Goal: Information Seeking & Learning: Learn about a topic

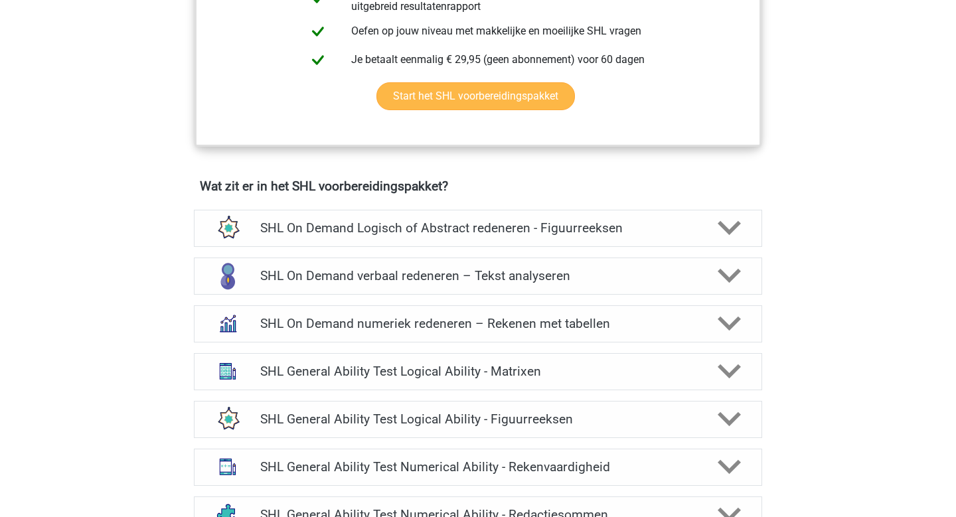
scroll to position [794, 0]
click at [603, 232] on h4 "SHL On Demand Logisch of Abstract redeneren - Figuurreeksen" at bounding box center [477, 228] width 435 height 15
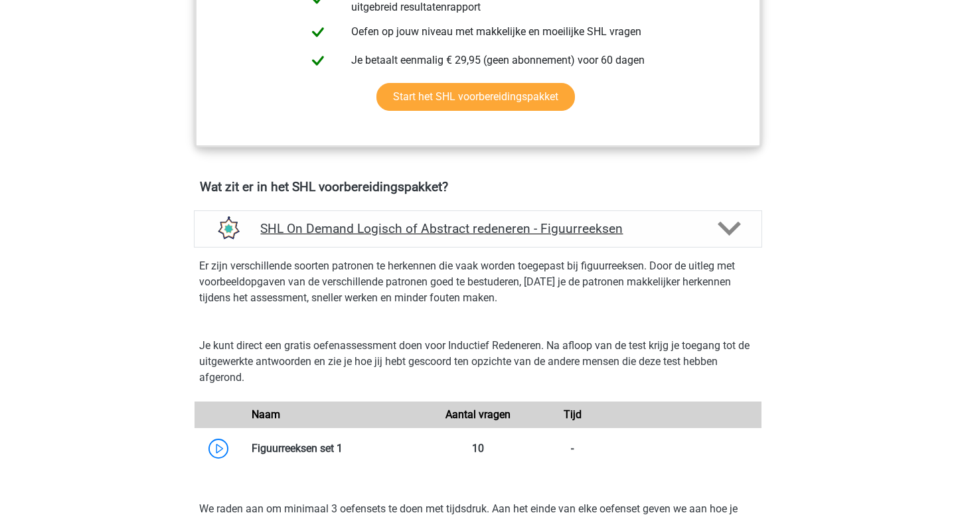
click at [655, 234] on h4 "SHL On Demand Logisch of Abstract redeneren - Figuurreeksen" at bounding box center [477, 228] width 435 height 15
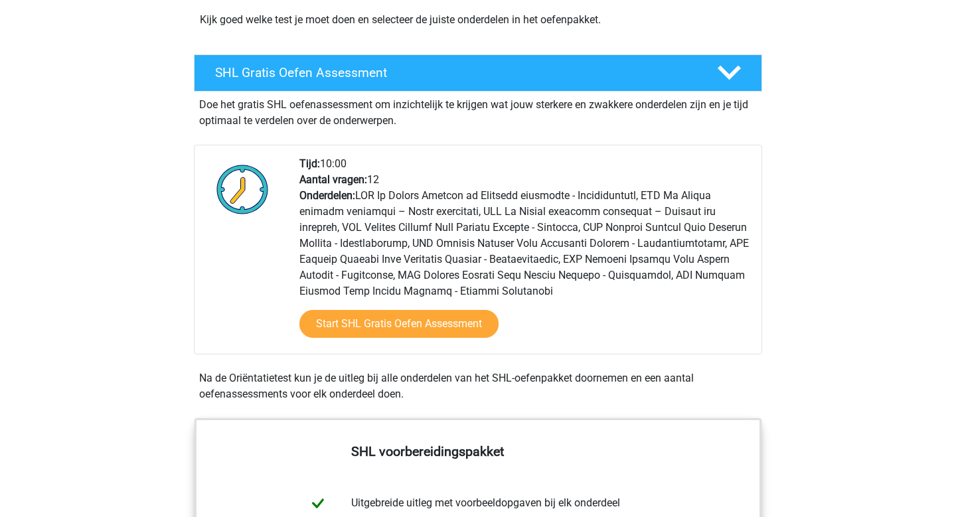
scroll to position [238, 0]
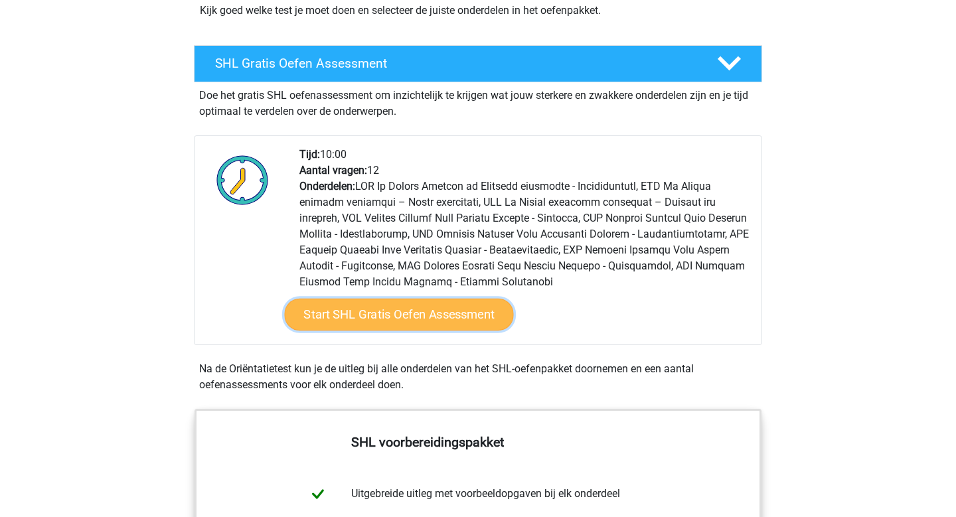
click at [484, 318] on link "Start SHL Gratis Oefen Assessment" at bounding box center [399, 315] width 229 height 32
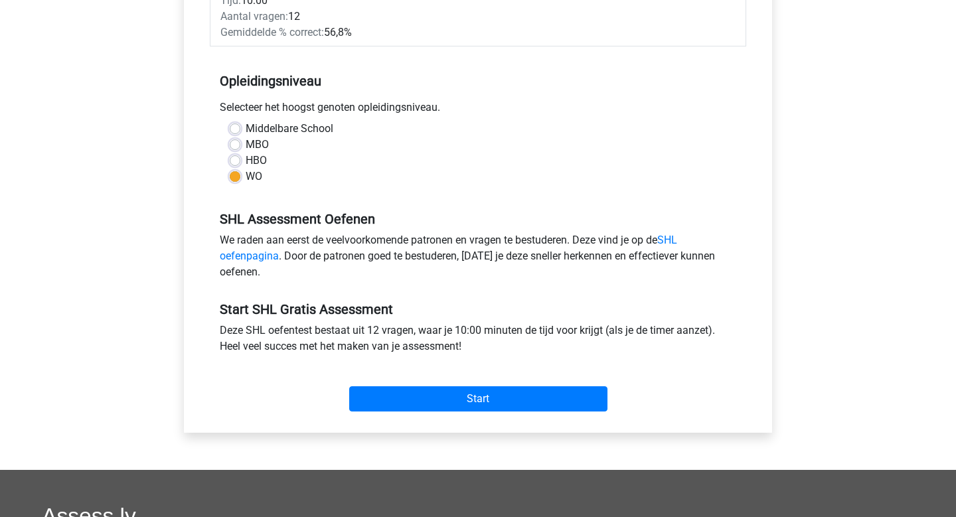
scroll to position [335, 0]
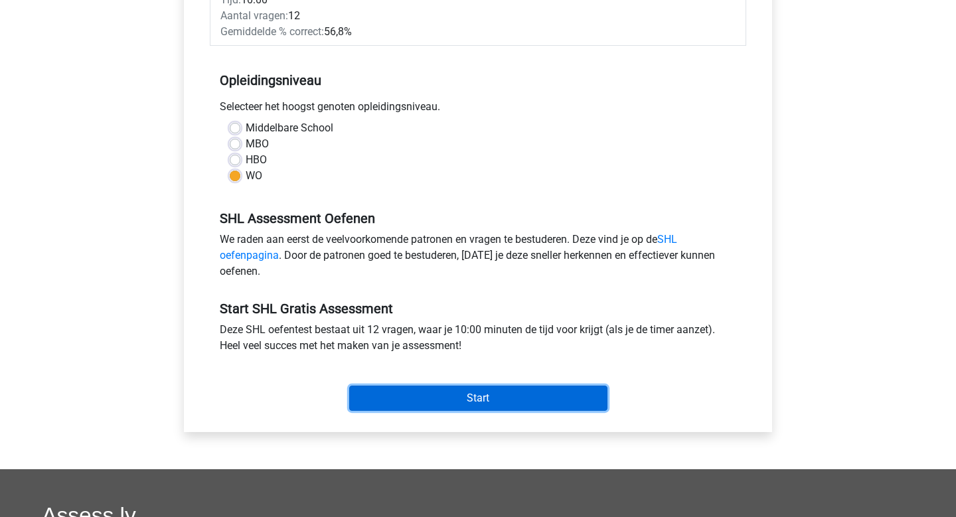
click at [482, 403] on input "Start" at bounding box center [478, 398] width 258 height 25
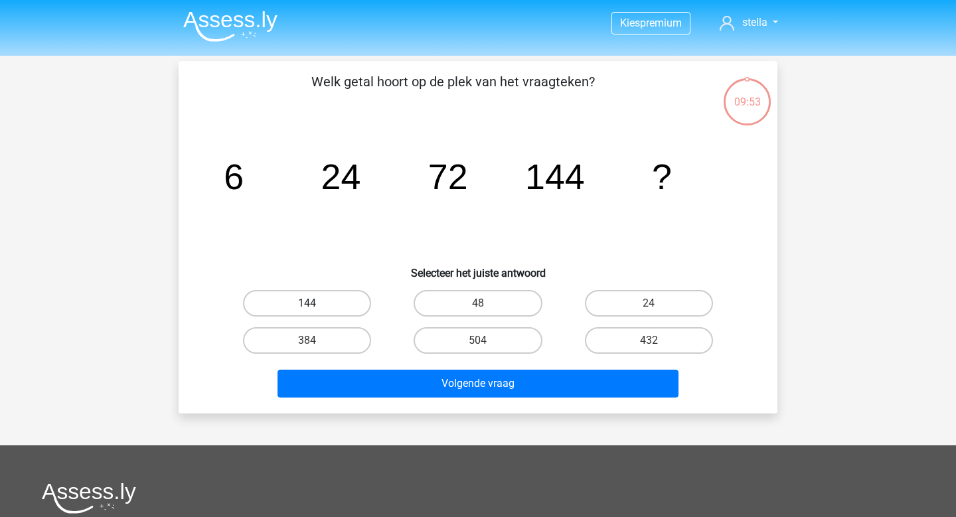
click at [340, 292] on label "144" at bounding box center [307, 303] width 128 height 27
click at [316, 304] on input "144" at bounding box center [312, 308] width 9 height 9
radio input "true"
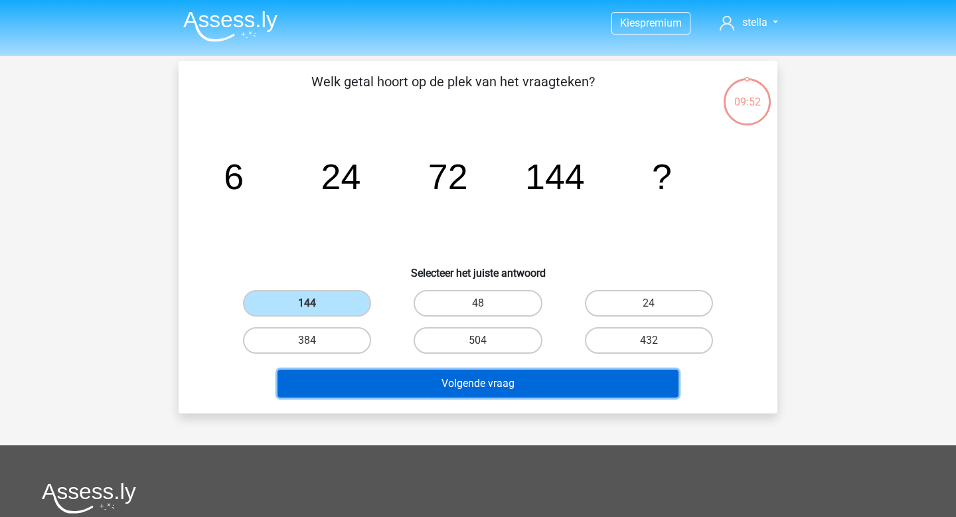
click at [436, 394] on button "Volgende vraag" at bounding box center [479, 384] width 402 height 28
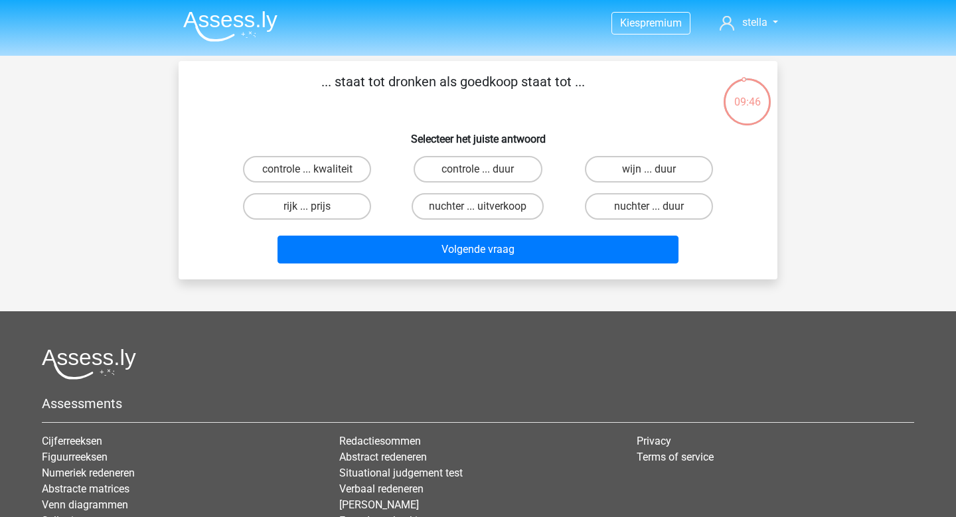
click at [656, 207] on input "nuchter ... duur" at bounding box center [653, 211] width 9 height 9
radio input "true"
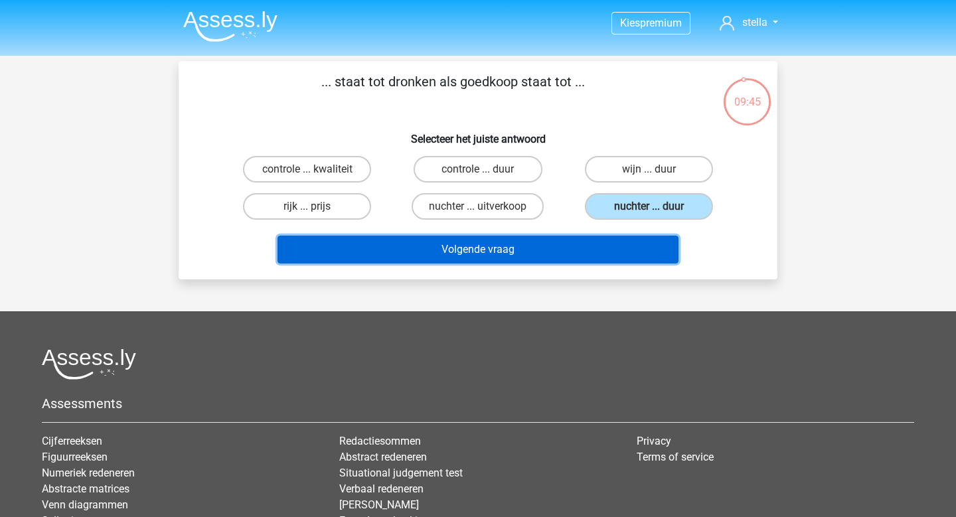
click at [613, 242] on button "Volgende vraag" at bounding box center [479, 250] width 402 height 28
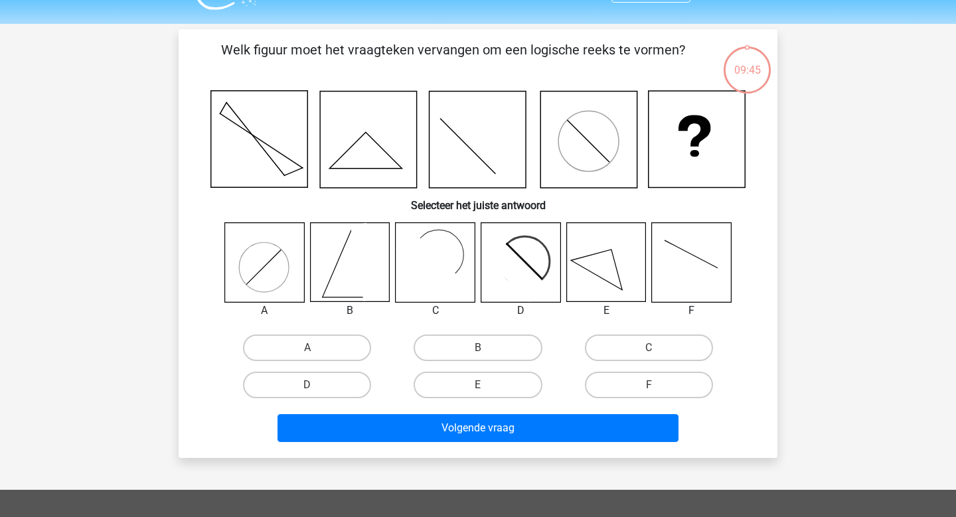
scroll to position [61, 0]
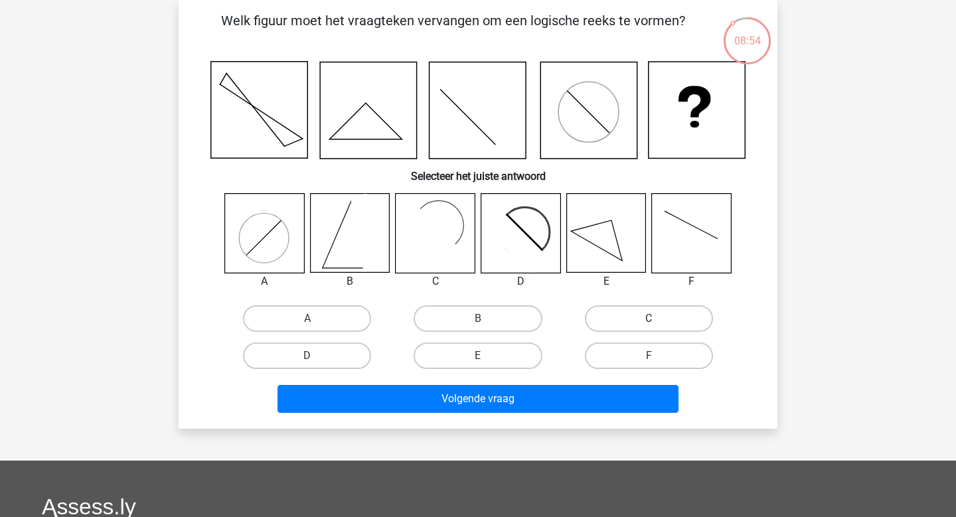
click at [626, 317] on label "C" at bounding box center [649, 319] width 128 height 27
click at [649, 319] on input "C" at bounding box center [653, 323] width 9 height 9
radio input "true"
click at [349, 358] on label "D" at bounding box center [307, 356] width 128 height 27
click at [316, 358] on input "D" at bounding box center [312, 360] width 9 height 9
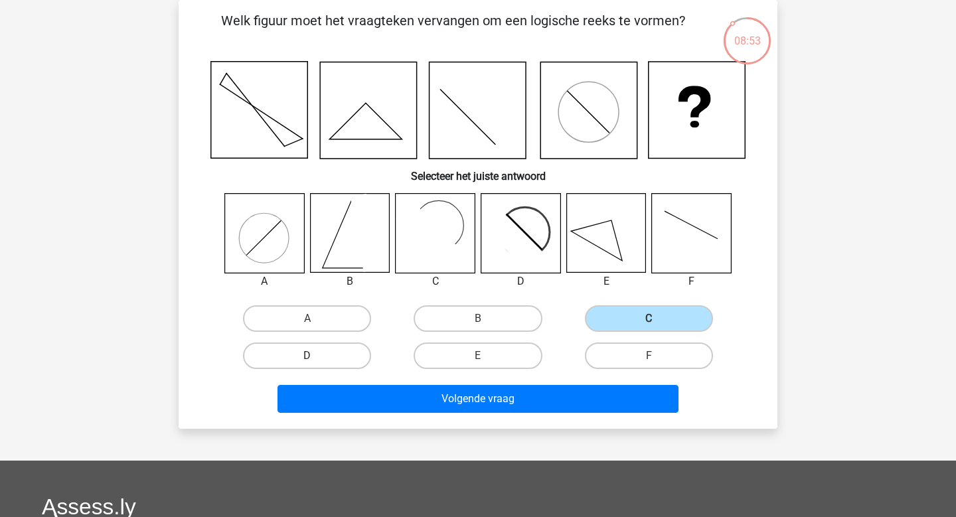
radio input "true"
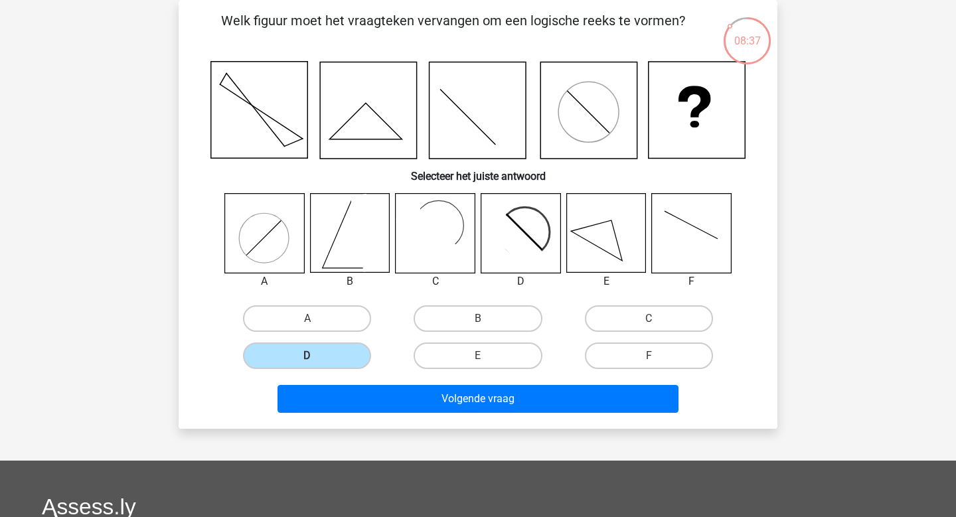
click at [665, 333] on div "C" at bounding box center [649, 318] width 171 height 37
click at [665, 326] on label "C" at bounding box center [649, 319] width 128 height 27
click at [658, 326] on input "C" at bounding box center [653, 323] width 9 height 9
radio input "true"
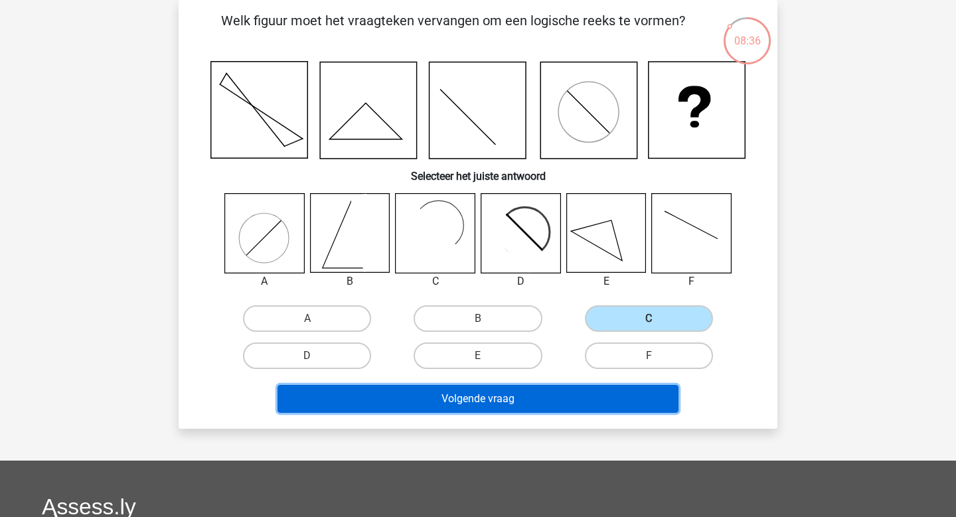
click at [600, 408] on button "Volgende vraag" at bounding box center [479, 399] width 402 height 28
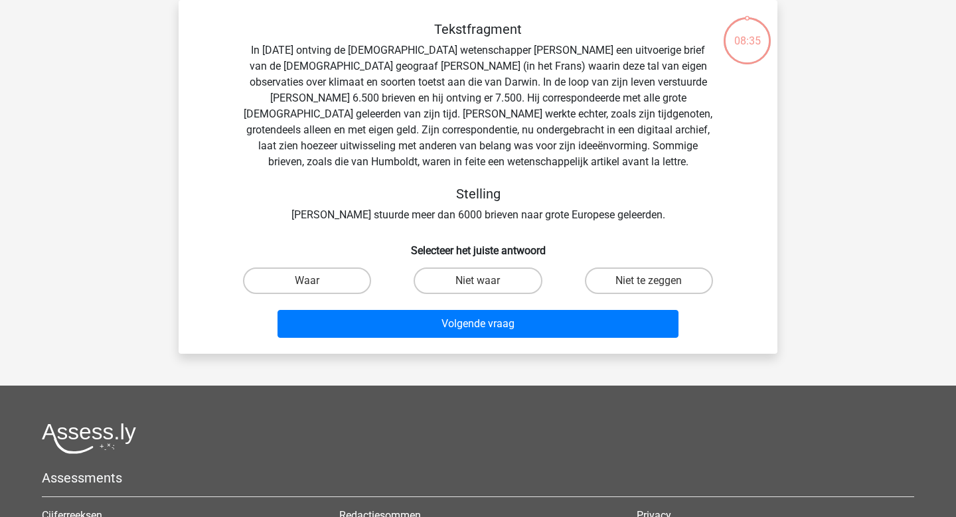
scroll to position [19, 0]
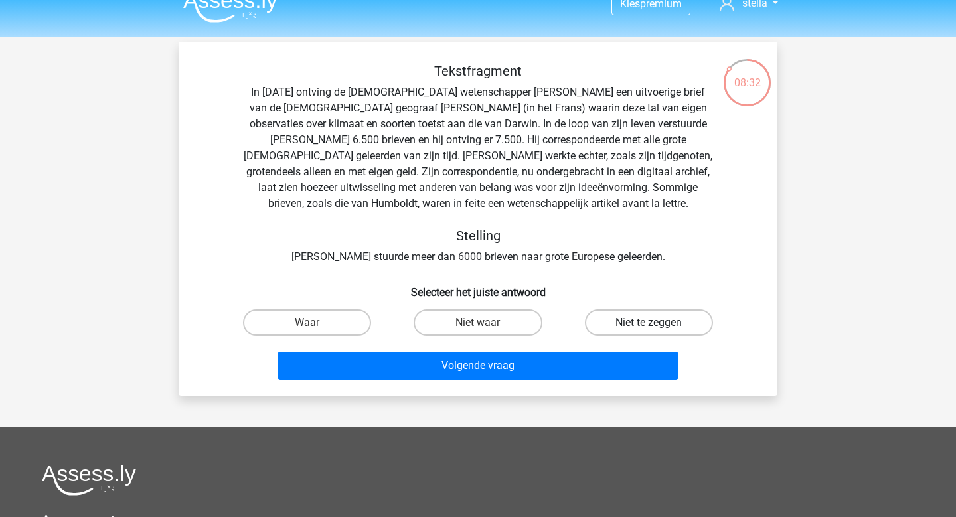
click at [654, 322] on label "Niet te zeggen" at bounding box center [649, 323] width 128 height 27
click at [654, 323] on input "Niet te zeggen" at bounding box center [653, 327] width 9 height 9
radio input "true"
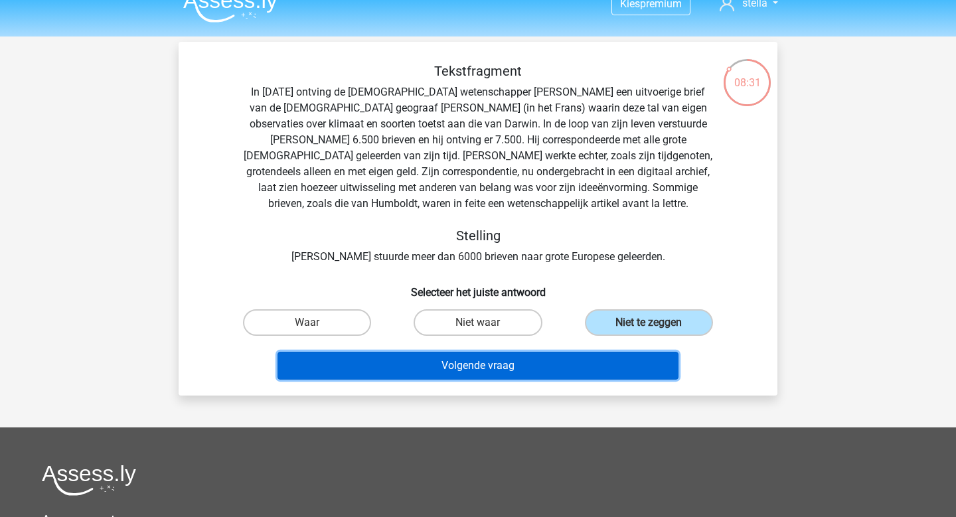
click at [577, 363] on button "Volgende vraag" at bounding box center [479, 366] width 402 height 28
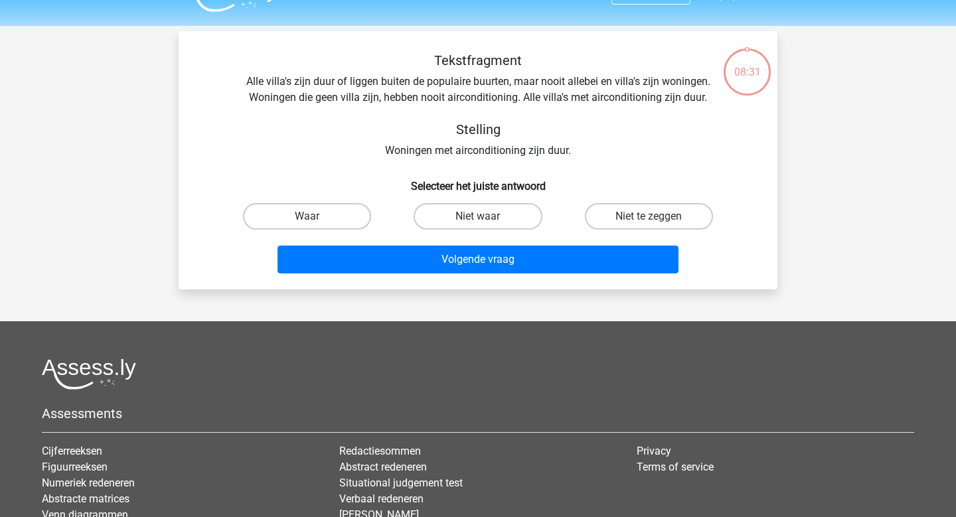
scroll to position [0, 0]
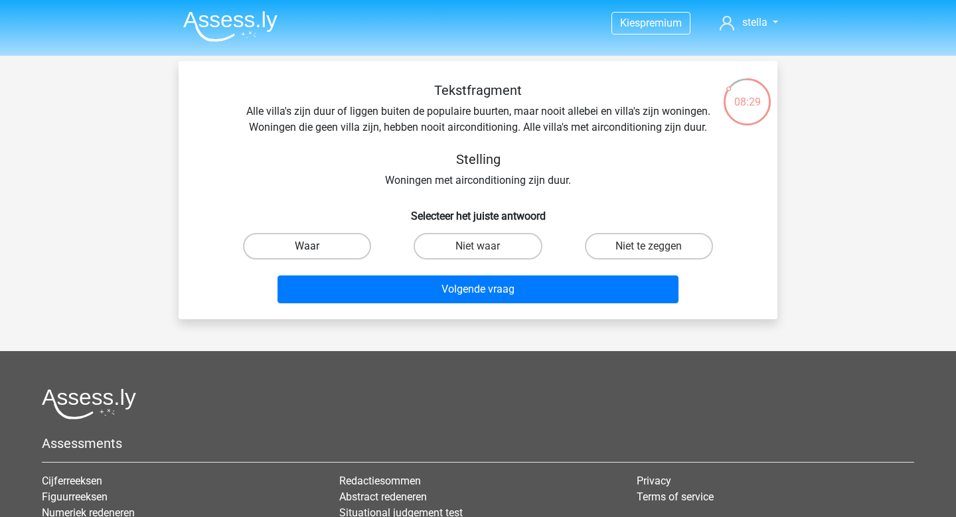
click at [323, 253] on label "Waar" at bounding box center [307, 246] width 128 height 27
click at [316, 253] on input "Waar" at bounding box center [312, 250] width 9 height 9
radio input "true"
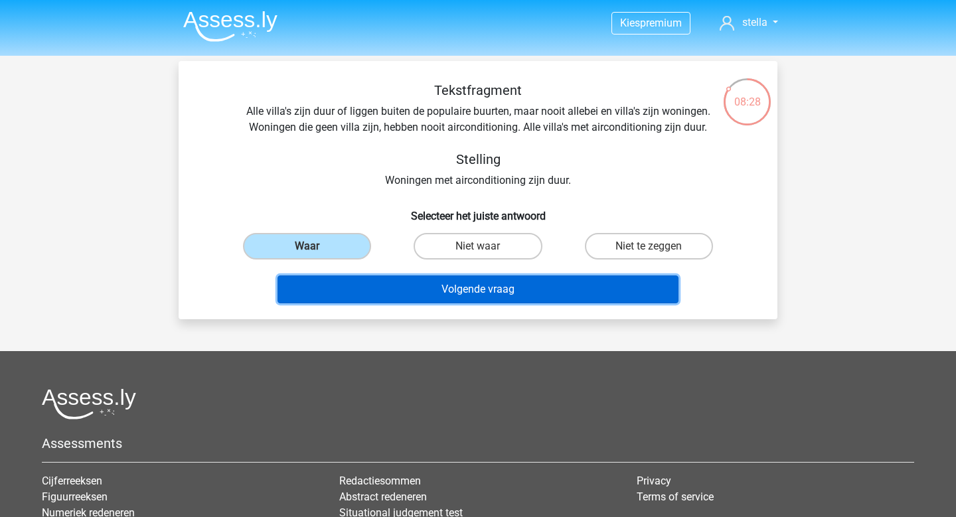
click at [394, 296] on button "Volgende vraag" at bounding box center [479, 290] width 402 height 28
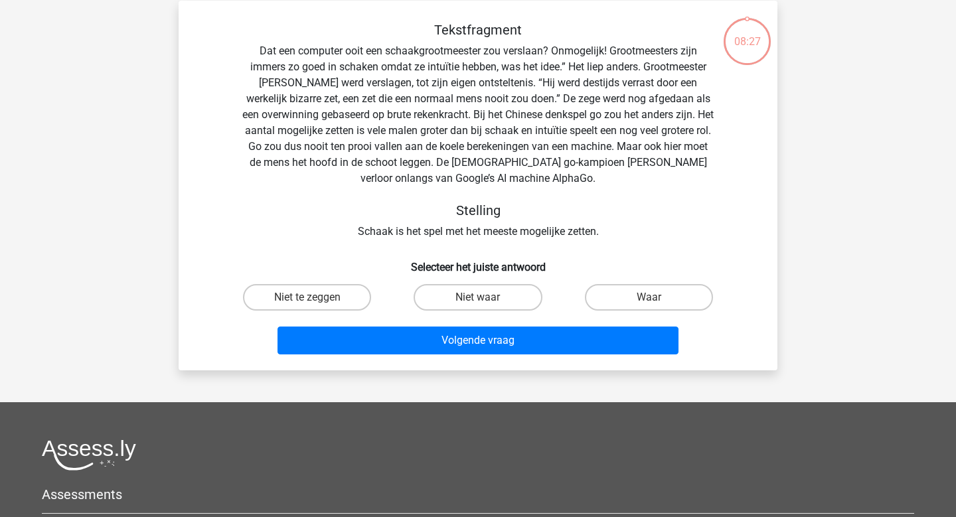
scroll to position [61, 0]
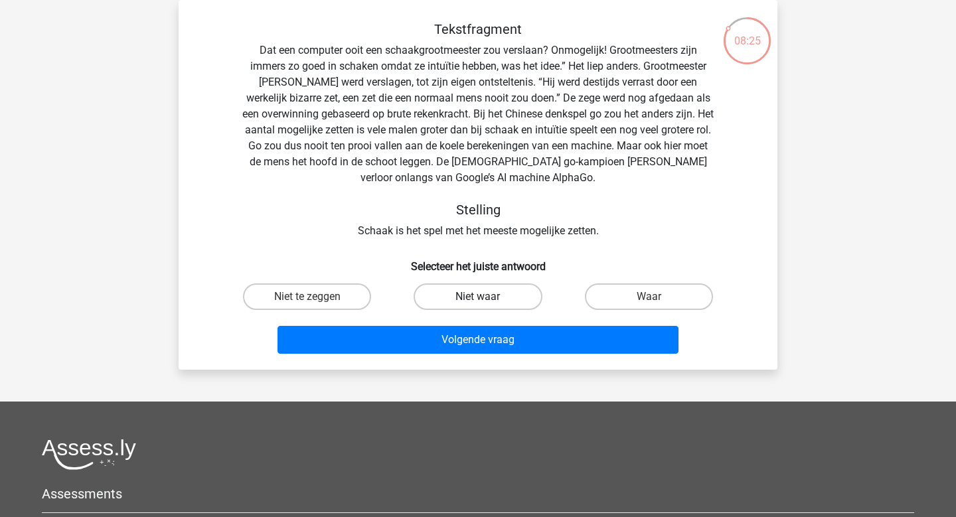
click at [488, 308] on label "Niet waar" at bounding box center [478, 297] width 128 height 27
click at [487, 306] on input "Niet waar" at bounding box center [482, 301] width 9 height 9
radio input "true"
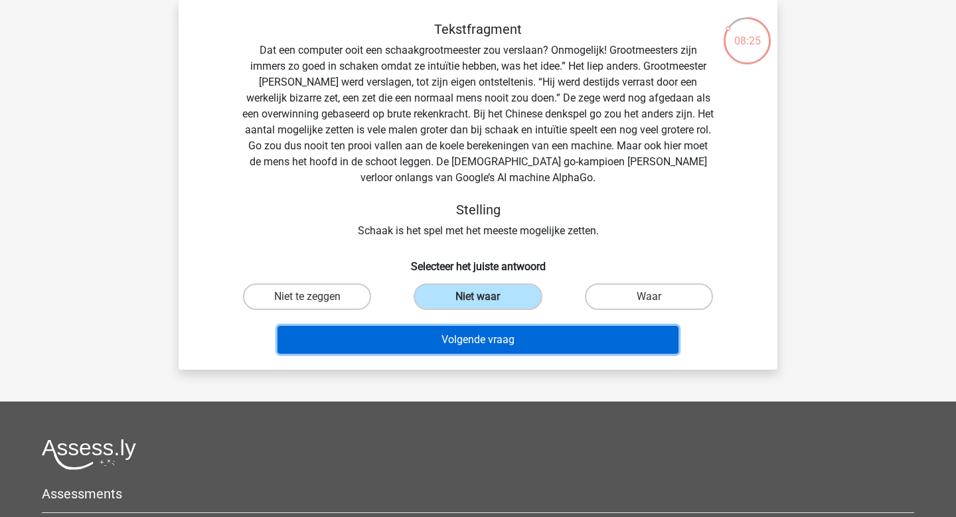
click at [486, 344] on button "Volgende vraag" at bounding box center [479, 340] width 402 height 28
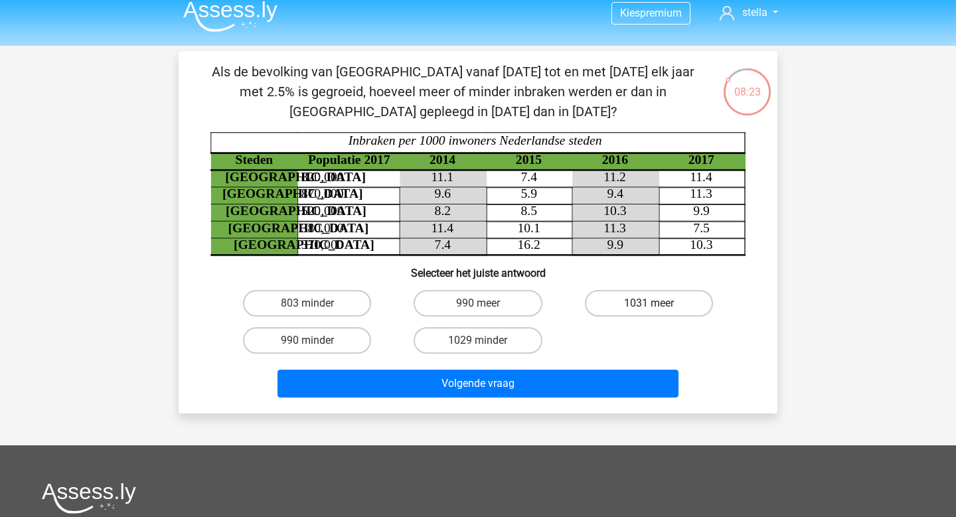
scroll to position [8, 0]
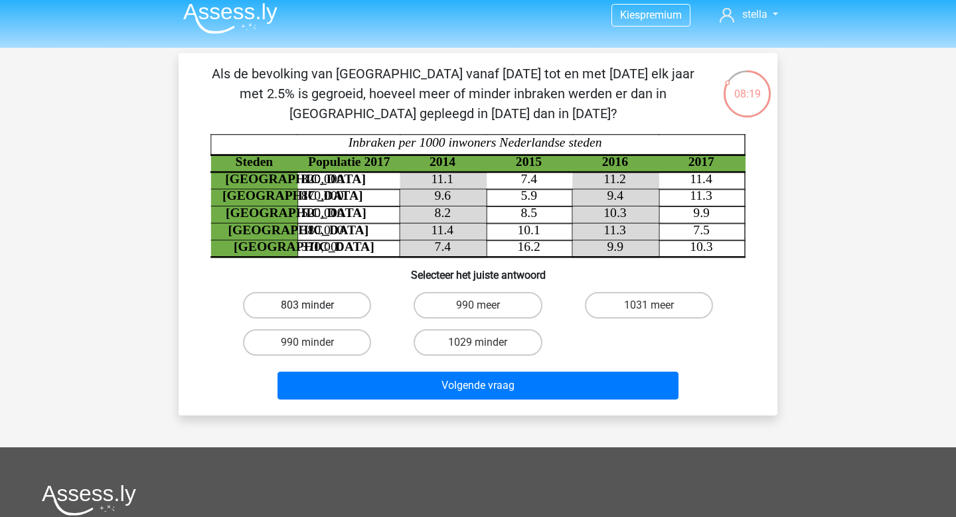
click at [281, 306] on label "803 minder" at bounding box center [307, 305] width 128 height 27
click at [308, 306] on input "803 minder" at bounding box center [312, 310] width 9 height 9
radio input "true"
click at [482, 402] on div "Volgende vraag" at bounding box center [478, 388] width 513 height 33
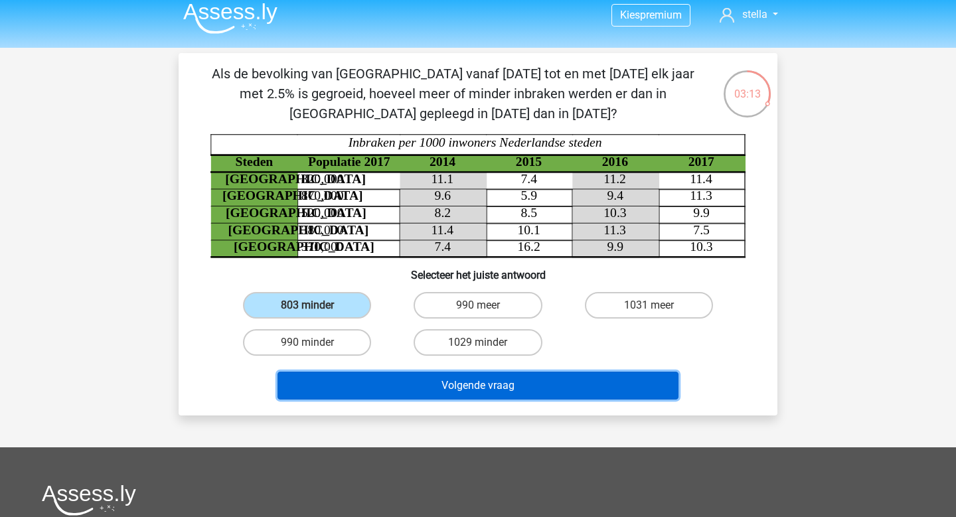
click at [484, 381] on button "Volgende vraag" at bounding box center [479, 386] width 402 height 28
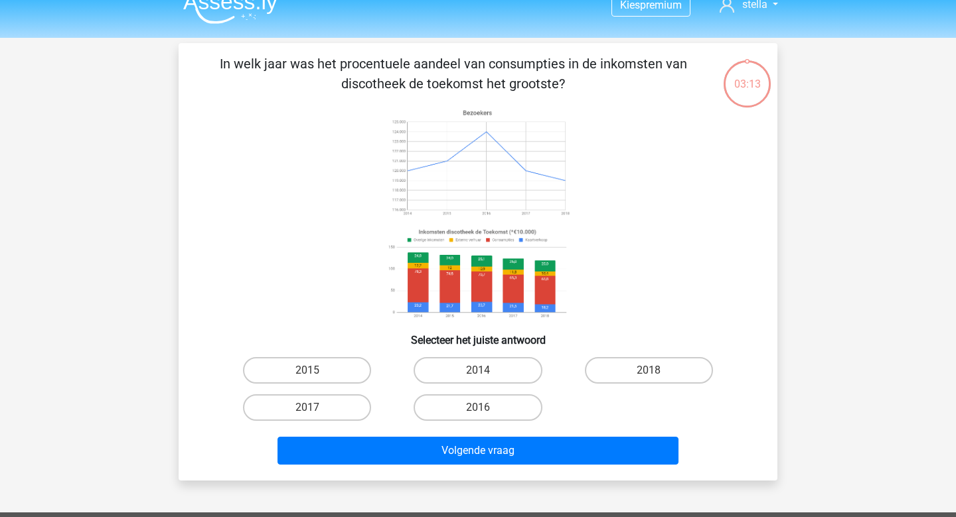
scroll to position [16, 0]
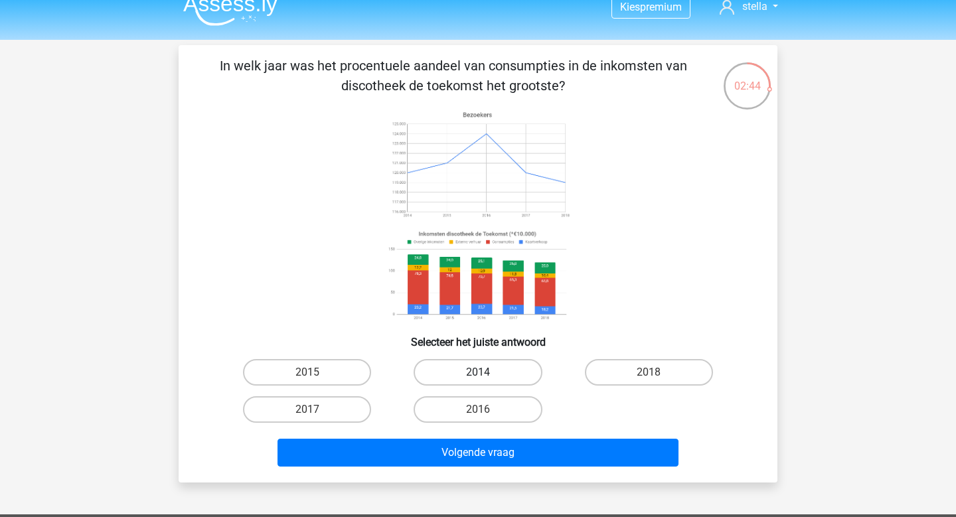
click at [458, 377] on label "2014" at bounding box center [478, 372] width 128 height 27
click at [478, 377] on input "2014" at bounding box center [482, 377] width 9 height 9
radio input "true"
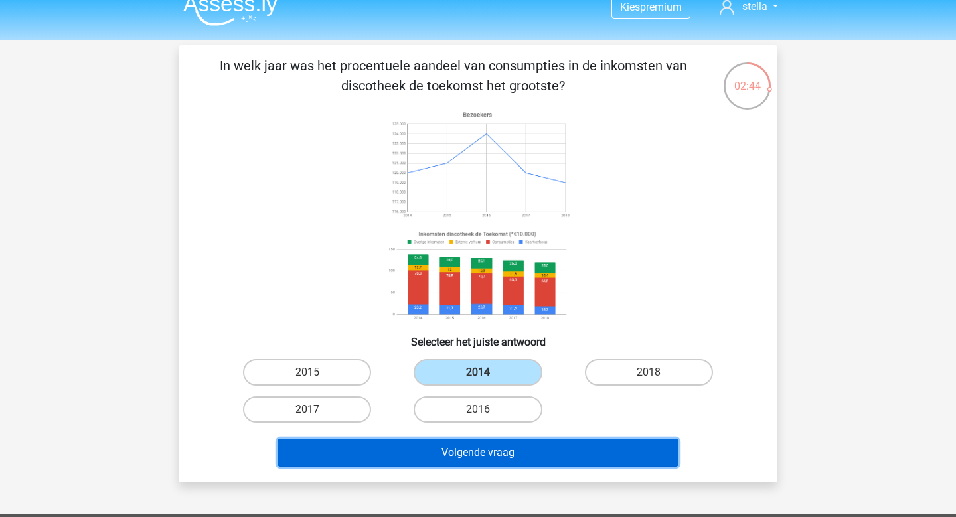
click at [460, 450] on button "Volgende vraag" at bounding box center [479, 453] width 402 height 28
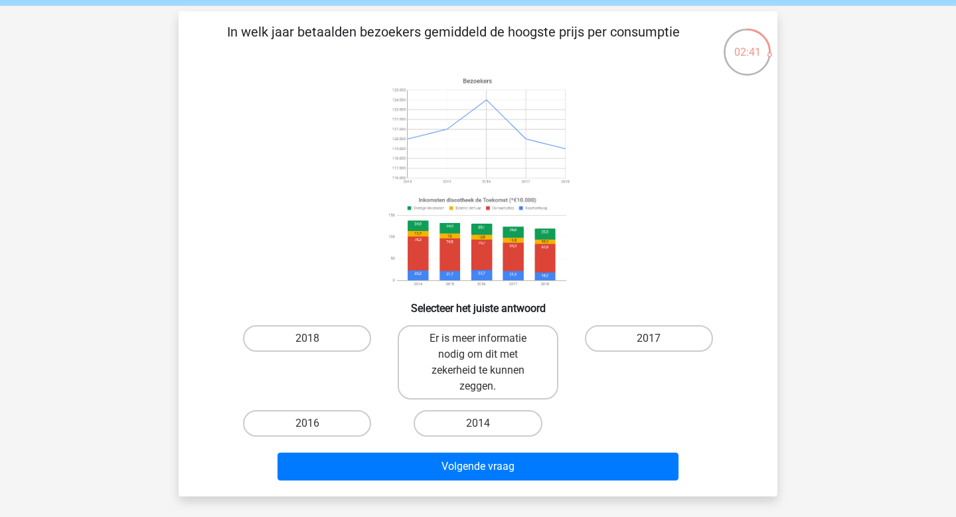
scroll to position [46, 0]
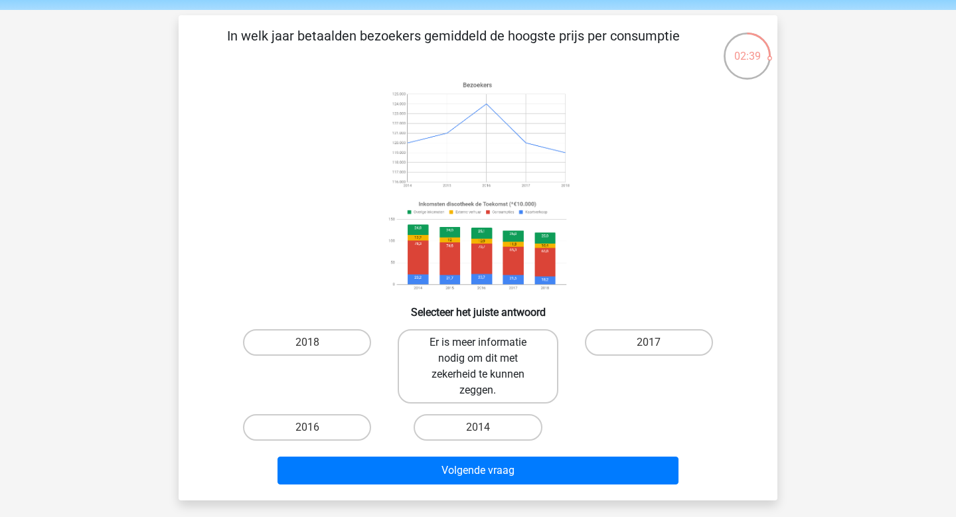
click at [480, 358] on label "Er is meer informatie nodig om dit met zekerheid te kunnen zeggen." at bounding box center [478, 366] width 160 height 74
click at [480, 351] on input "Er is meer informatie nodig om dit met zekerheid te kunnen zeggen." at bounding box center [482, 347] width 9 height 9
radio input "true"
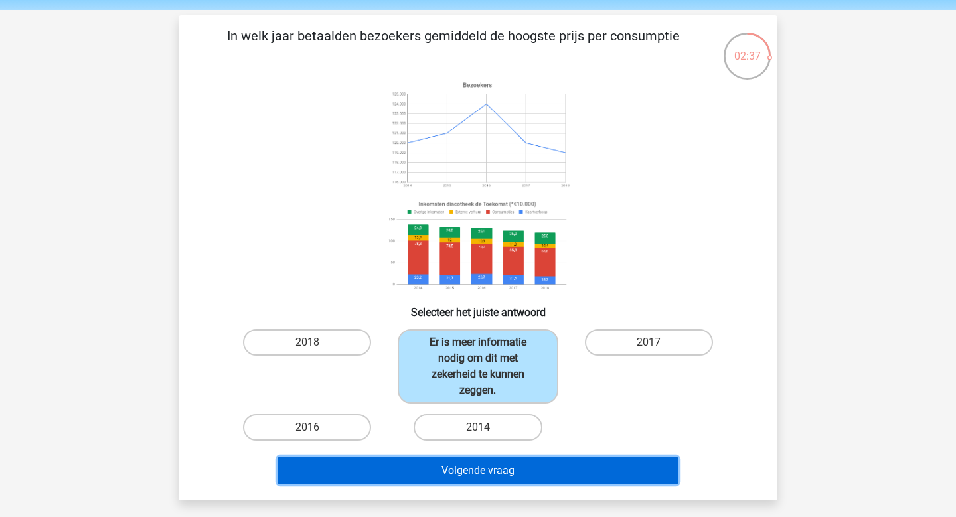
click at [503, 477] on button "Volgende vraag" at bounding box center [479, 471] width 402 height 28
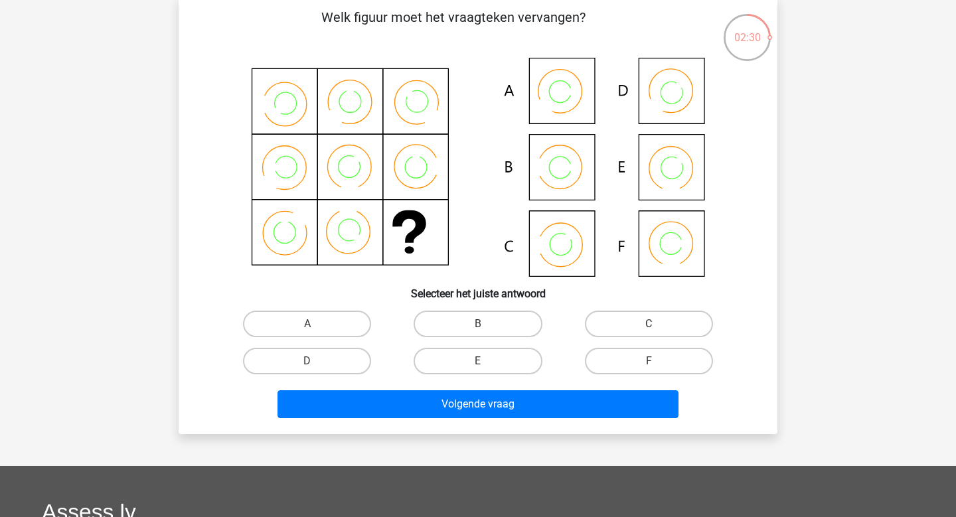
scroll to position [0, 0]
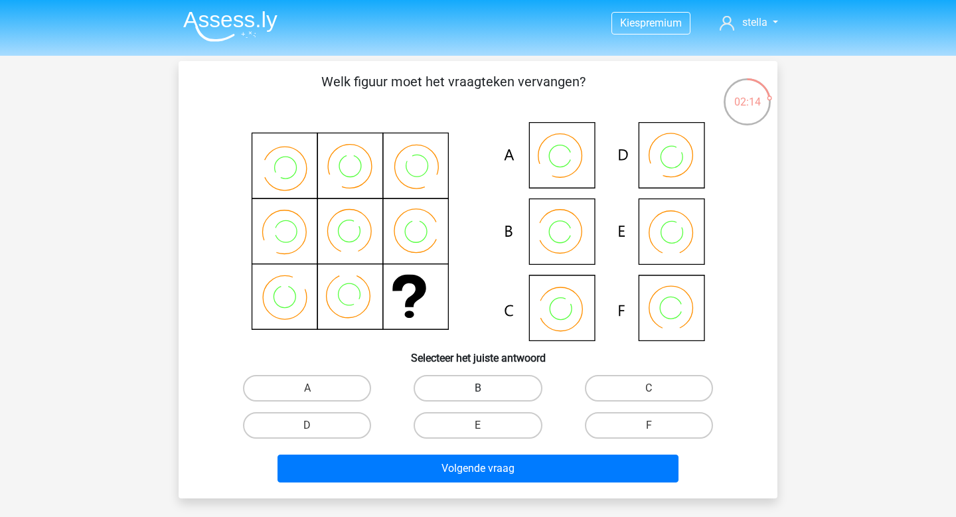
click at [466, 386] on label "B" at bounding box center [478, 388] width 128 height 27
click at [478, 389] on input "B" at bounding box center [482, 393] width 9 height 9
radio input "true"
click at [622, 398] on label "C" at bounding box center [649, 388] width 128 height 27
click at [649, 397] on input "C" at bounding box center [653, 393] width 9 height 9
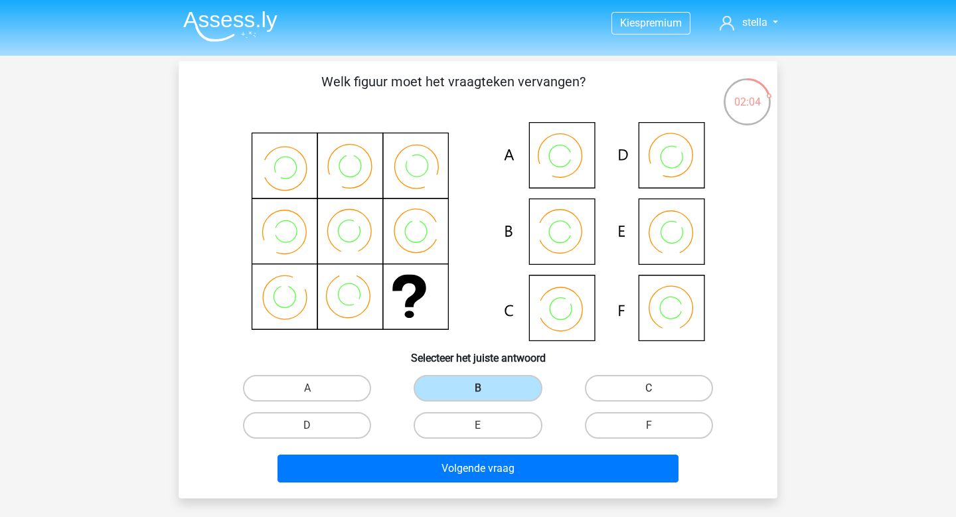
radio input "true"
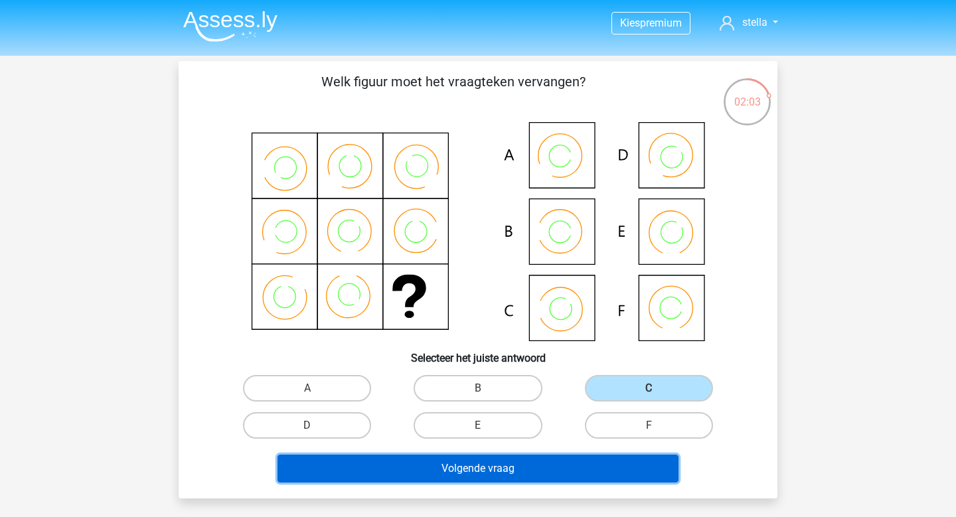
click at [577, 464] on button "Volgende vraag" at bounding box center [479, 469] width 402 height 28
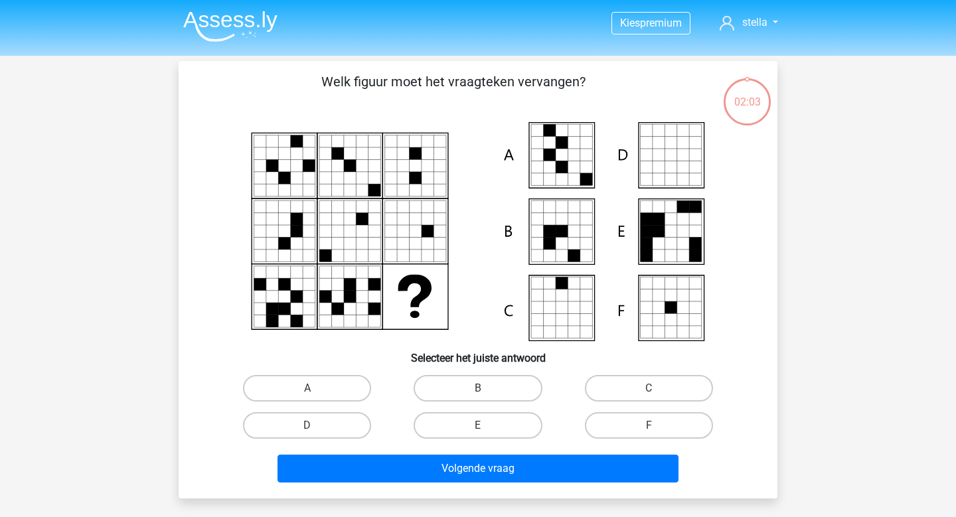
scroll to position [61, 0]
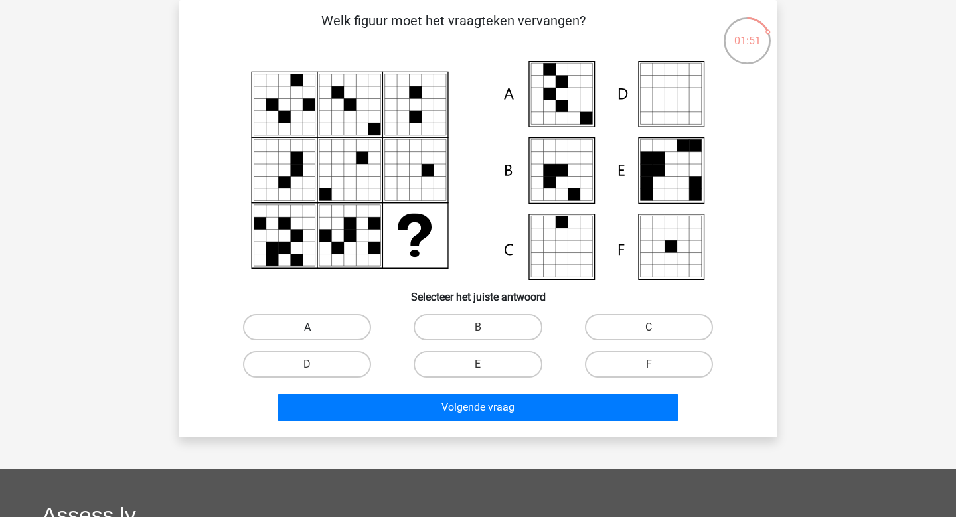
click at [296, 325] on label "A" at bounding box center [307, 327] width 128 height 27
click at [308, 327] on input "A" at bounding box center [312, 331] width 9 height 9
radio input "true"
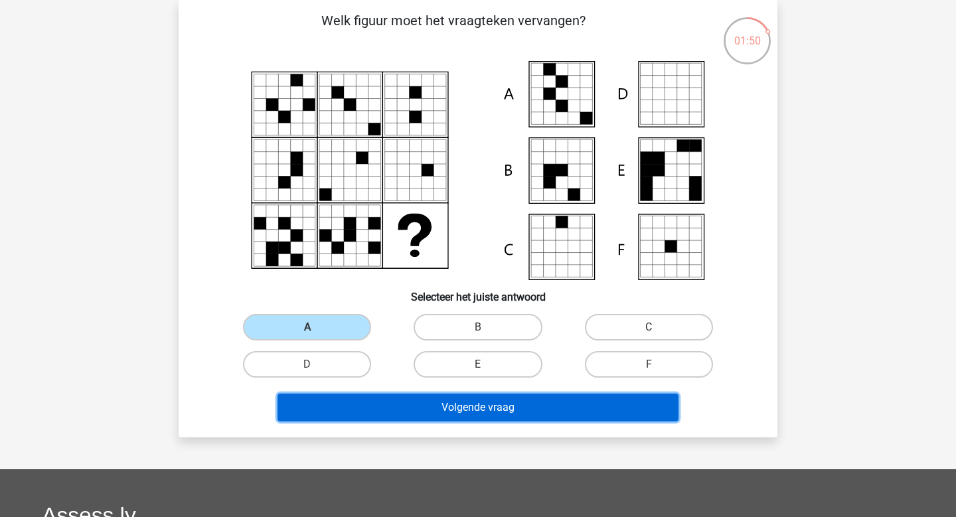
click at [416, 401] on button "Volgende vraag" at bounding box center [479, 408] width 402 height 28
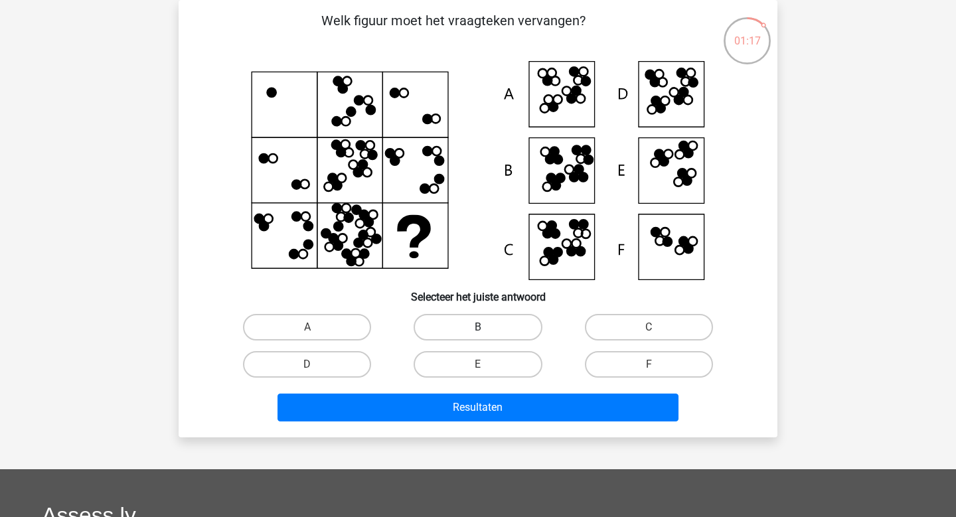
click at [503, 323] on label "B" at bounding box center [478, 327] width 128 height 27
click at [487, 327] on input "B" at bounding box center [482, 331] width 9 height 9
radio input "true"
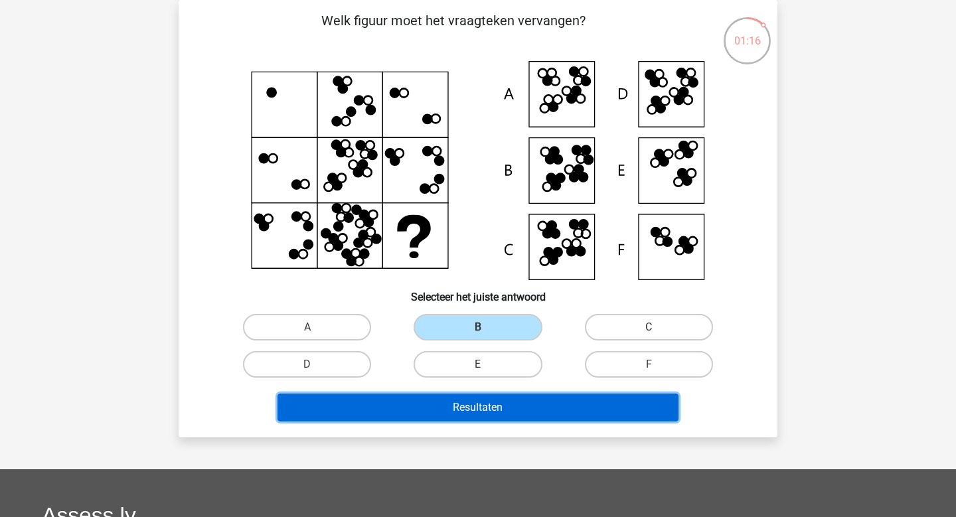
click at [512, 410] on button "Resultaten" at bounding box center [479, 408] width 402 height 28
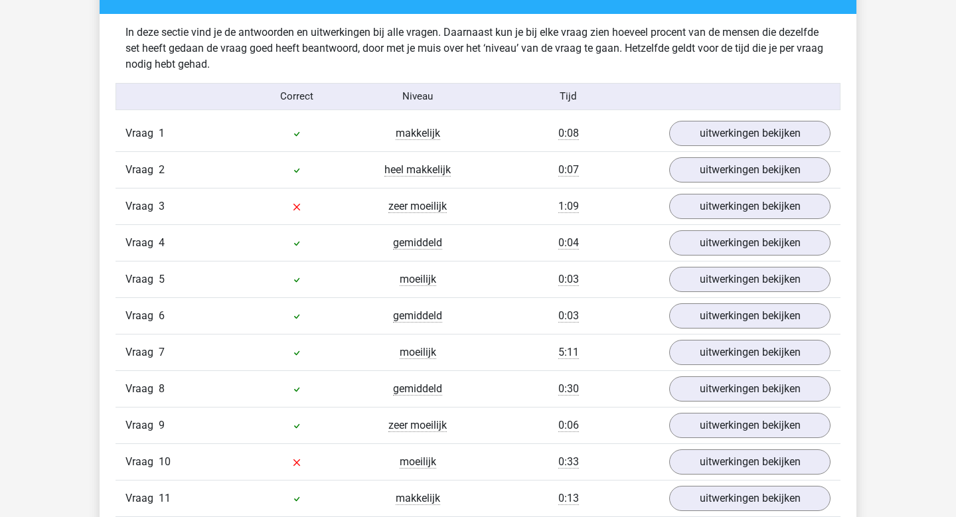
scroll to position [1808, 0]
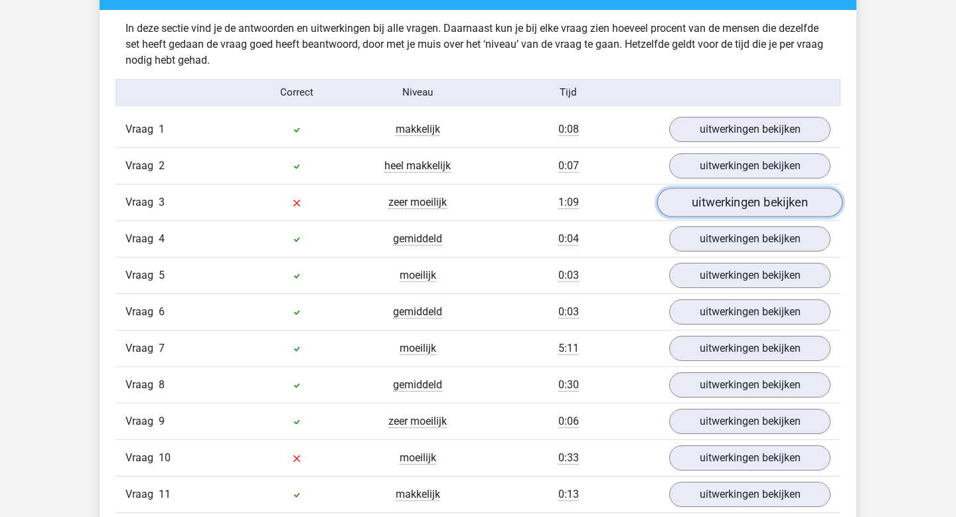
click at [756, 193] on link "uitwerkingen bekijken" at bounding box center [750, 202] width 185 height 29
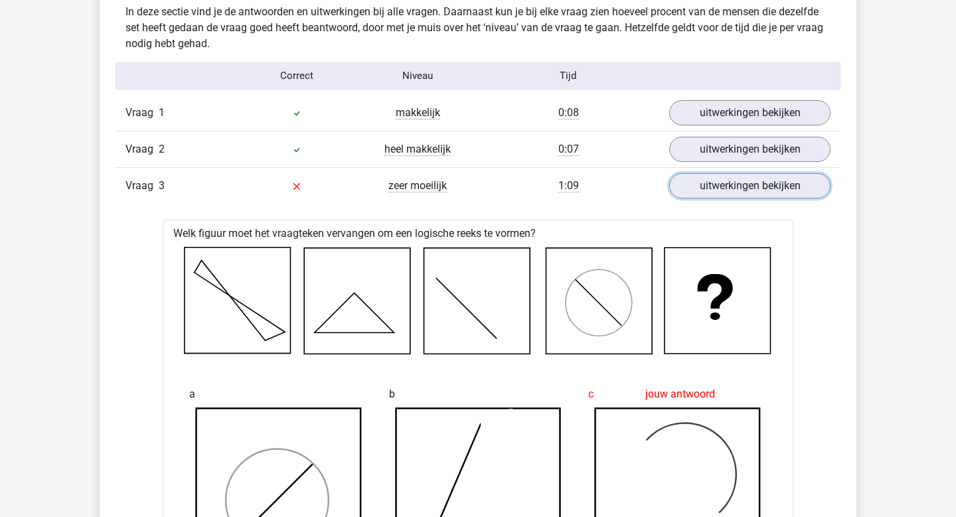
scroll to position [1824, 0]
click at [768, 189] on link "uitwerkingen bekijken" at bounding box center [750, 186] width 185 height 29
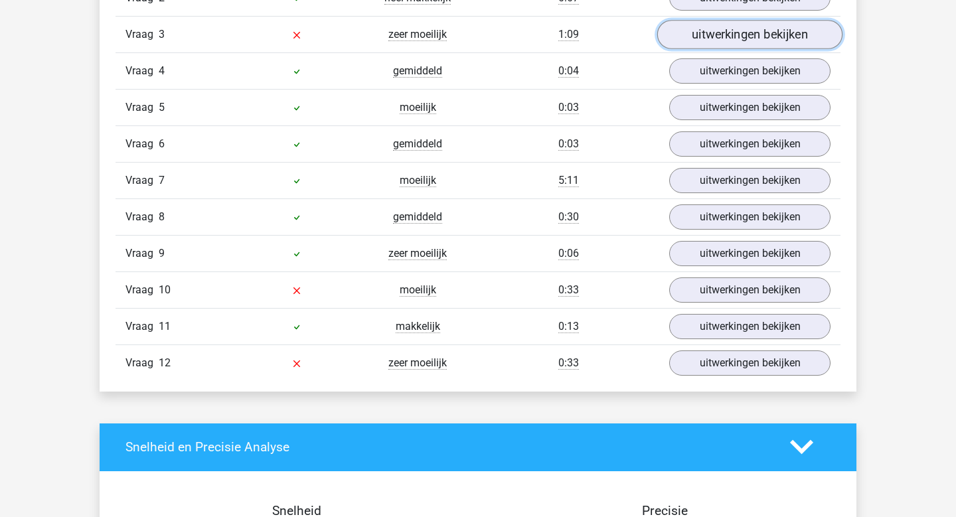
scroll to position [1983, 0]
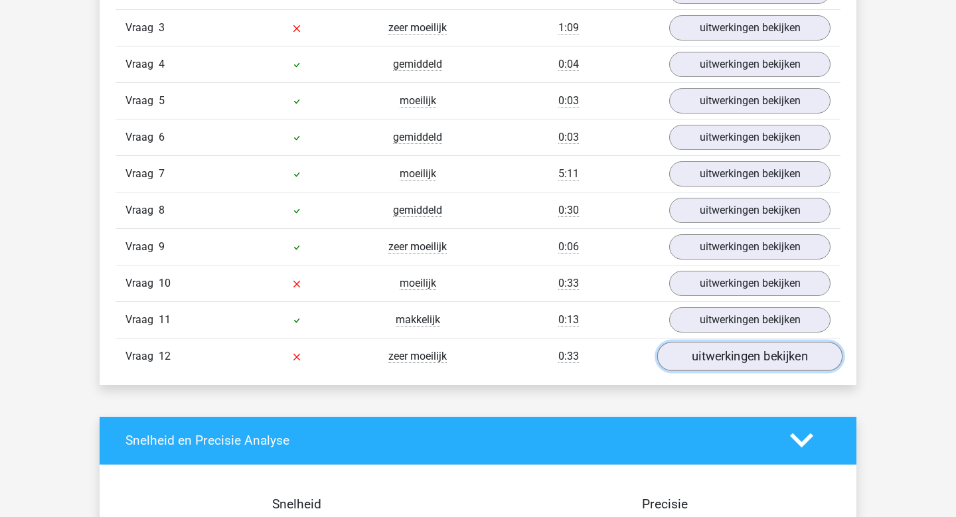
click at [749, 357] on link "uitwerkingen bekijken" at bounding box center [750, 356] width 185 height 29
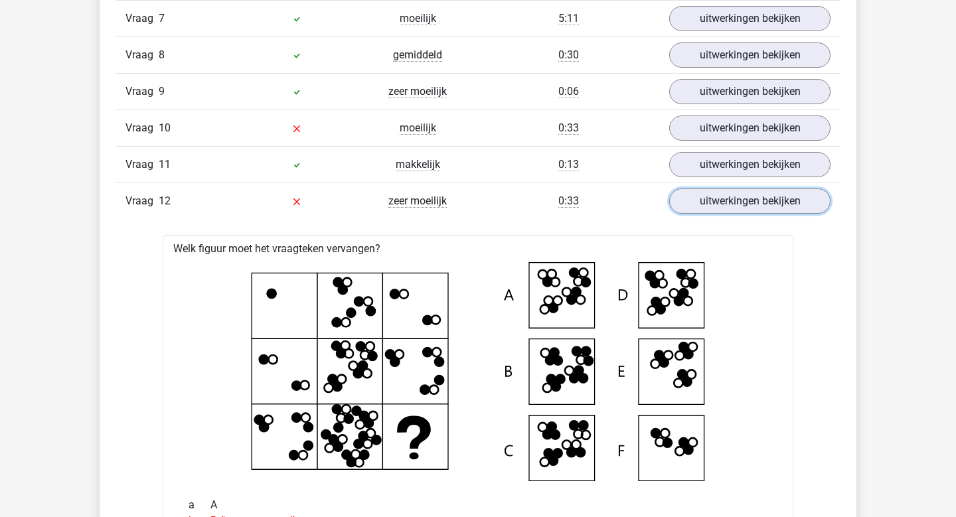
scroll to position [2135, 0]
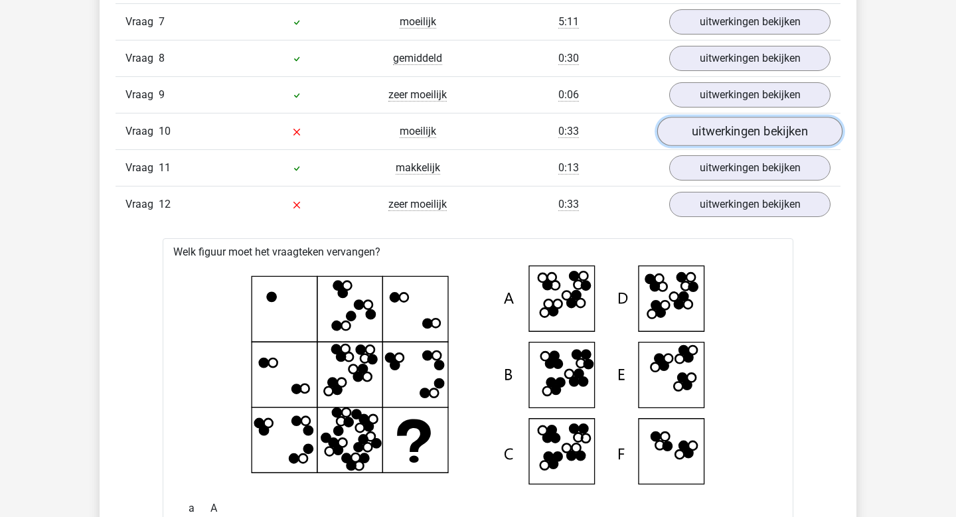
click at [734, 134] on link "uitwerkingen bekijken" at bounding box center [750, 131] width 185 height 29
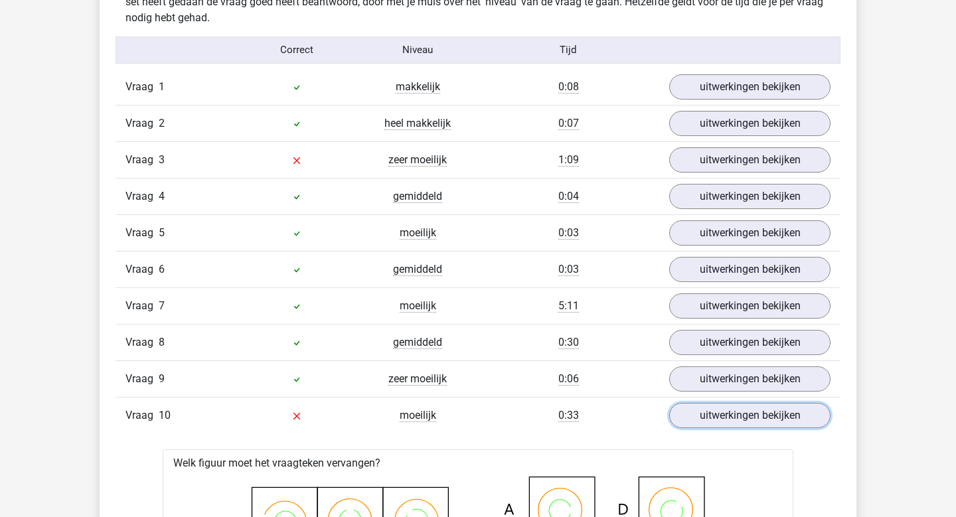
scroll to position [1853, 0]
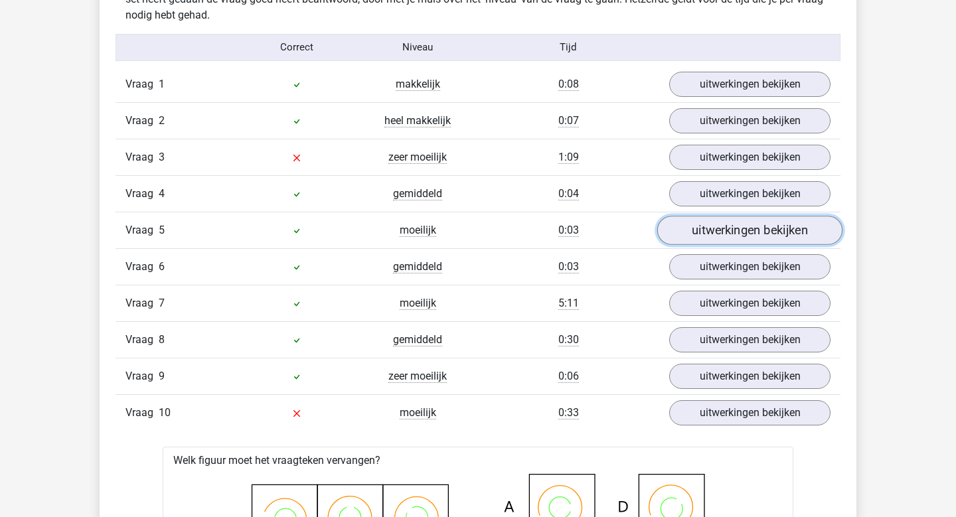
click at [705, 236] on link "uitwerkingen bekijken" at bounding box center [750, 230] width 185 height 29
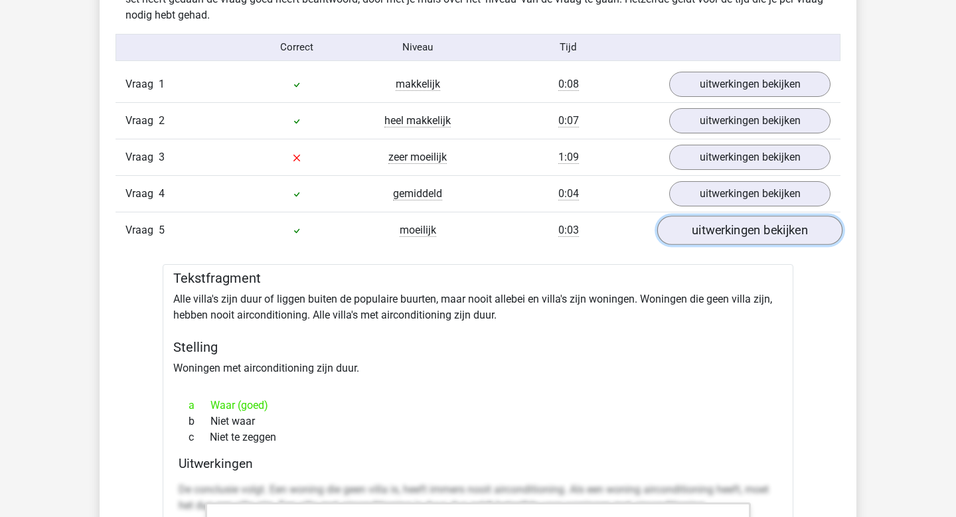
click at [705, 236] on link "uitwerkingen bekijken" at bounding box center [750, 230] width 185 height 29
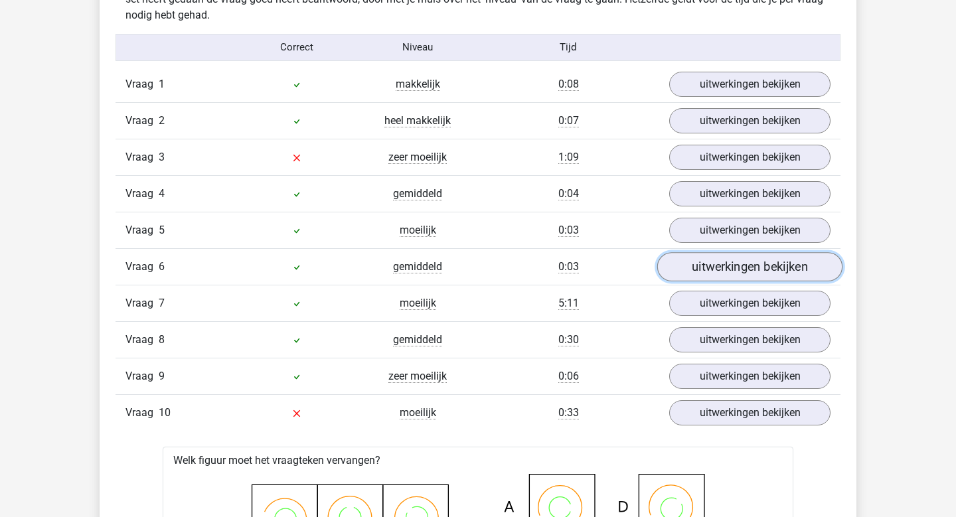
click at [711, 274] on link "uitwerkingen bekijken" at bounding box center [750, 266] width 185 height 29
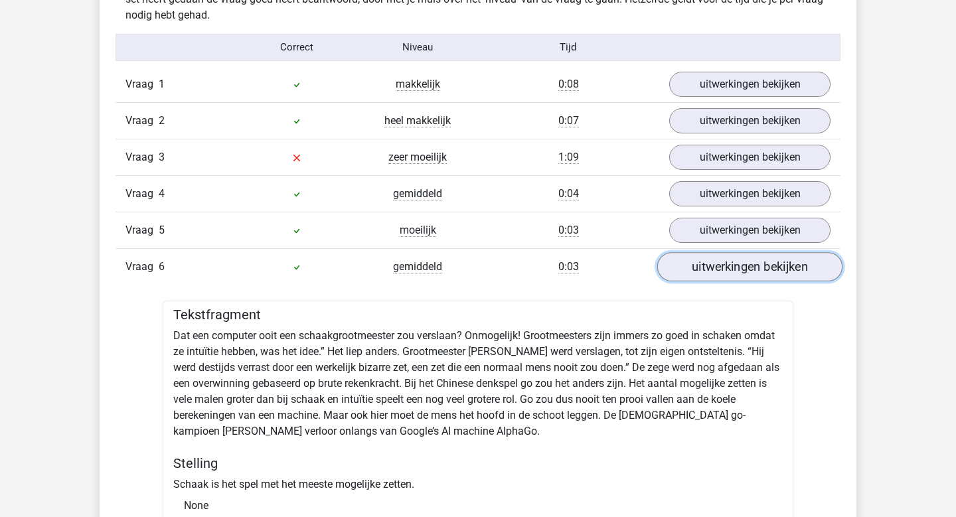
click at [711, 274] on link "uitwerkingen bekijken" at bounding box center [750, 266] width 185 height 29
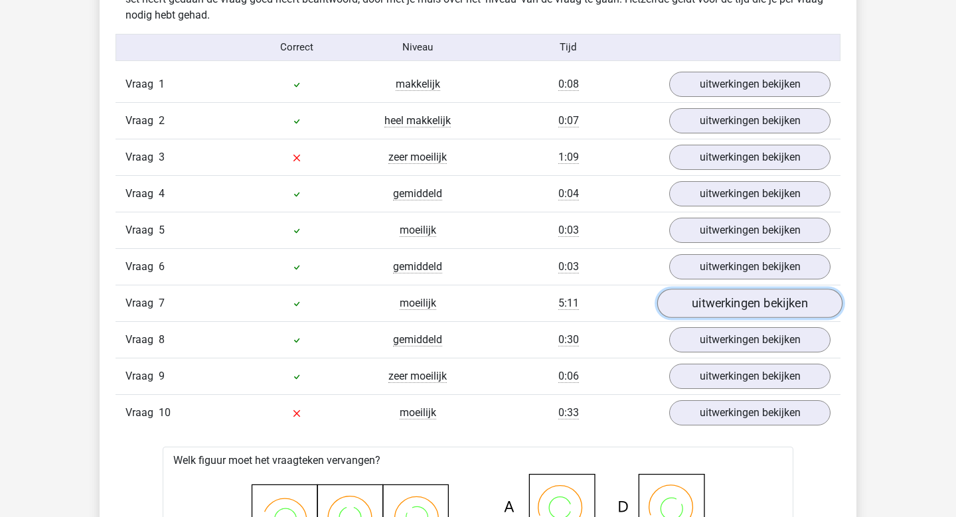
click at [711, 313] on link "uitwerkingen bekijken" at bounding box center [750, 303] width 185 height 29
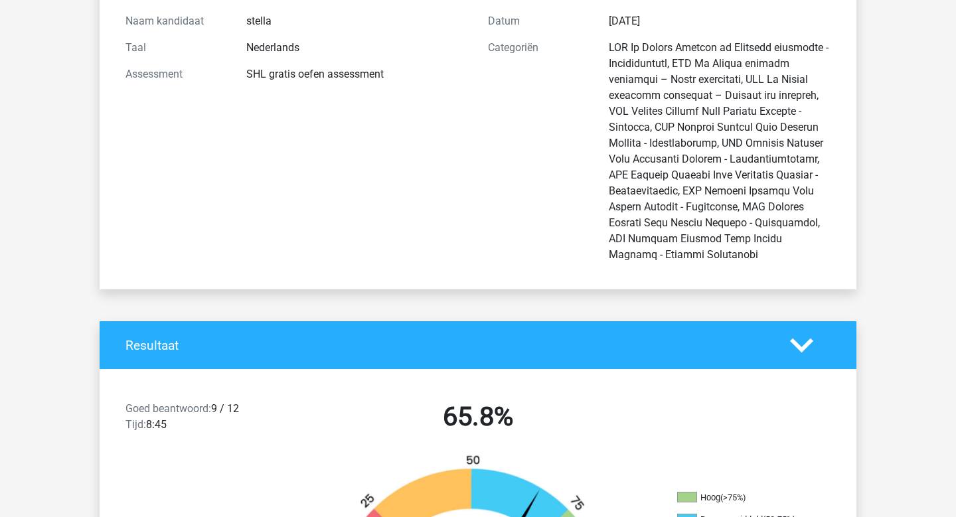
scroll to position [0, 0]
